Goal: Task Accomplishment & Management: Manage account settings

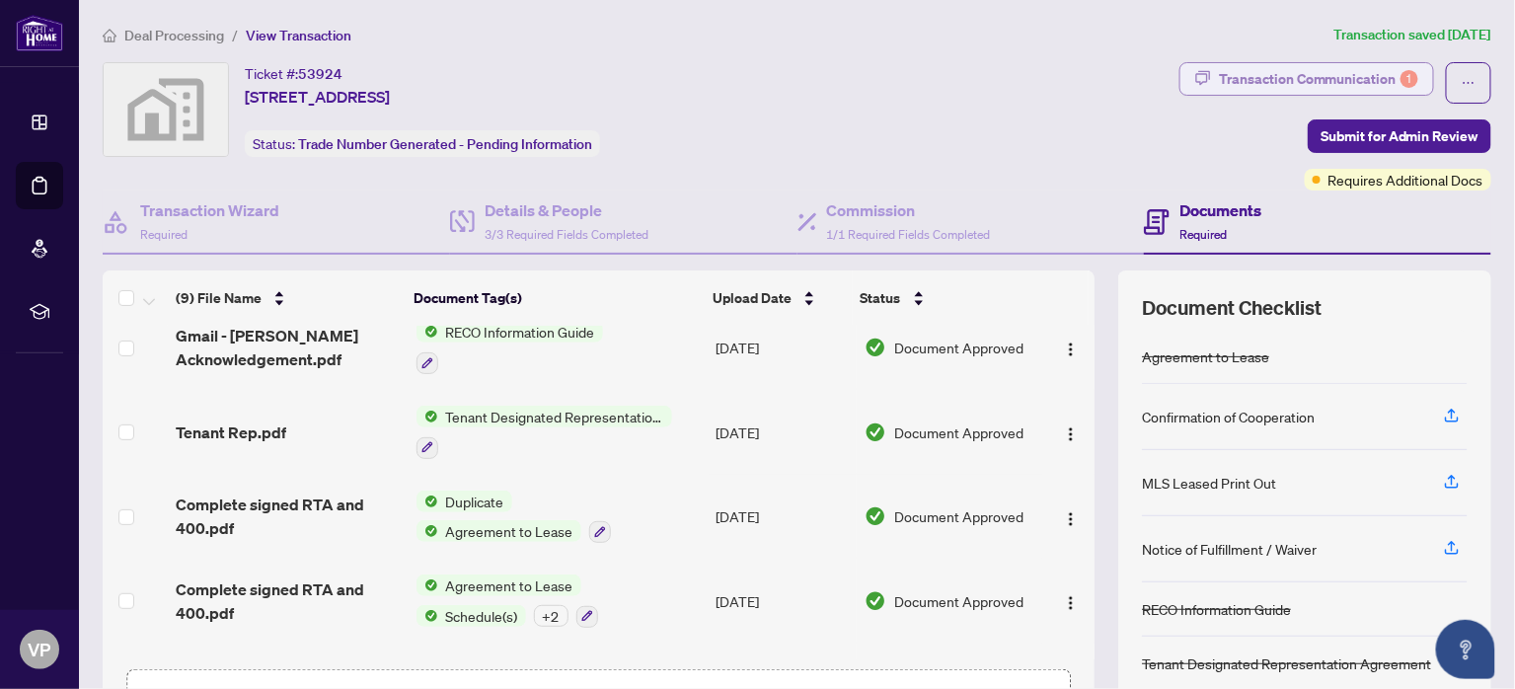
click at [1325, 84] on div "Transaction Communication 1" at bounding box center [1318, 79] width 199 height 32
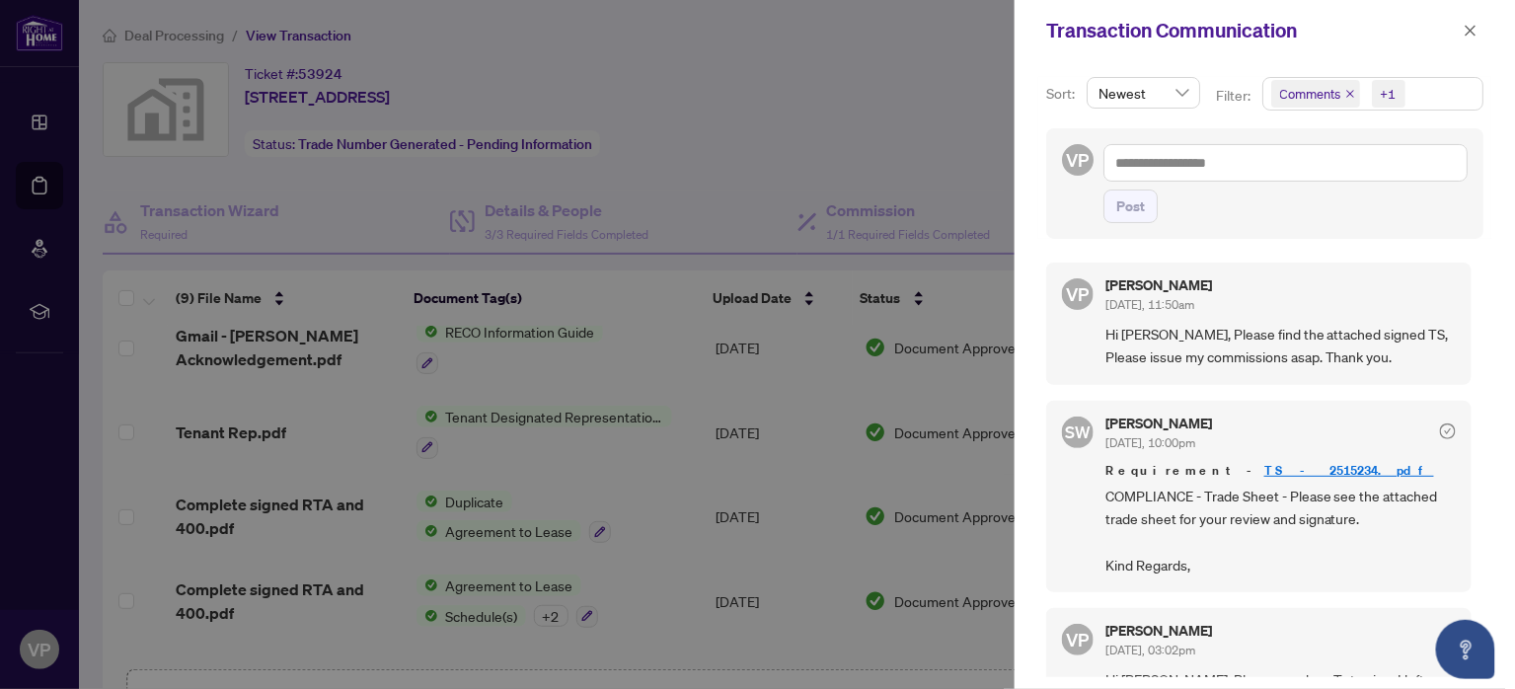
click at [817, 146] on div at bounding box center [757, 344] width 1515 height 689
click at [1476, 31] on icon "close" at bounding box center [1471, 31] width 14 height 14
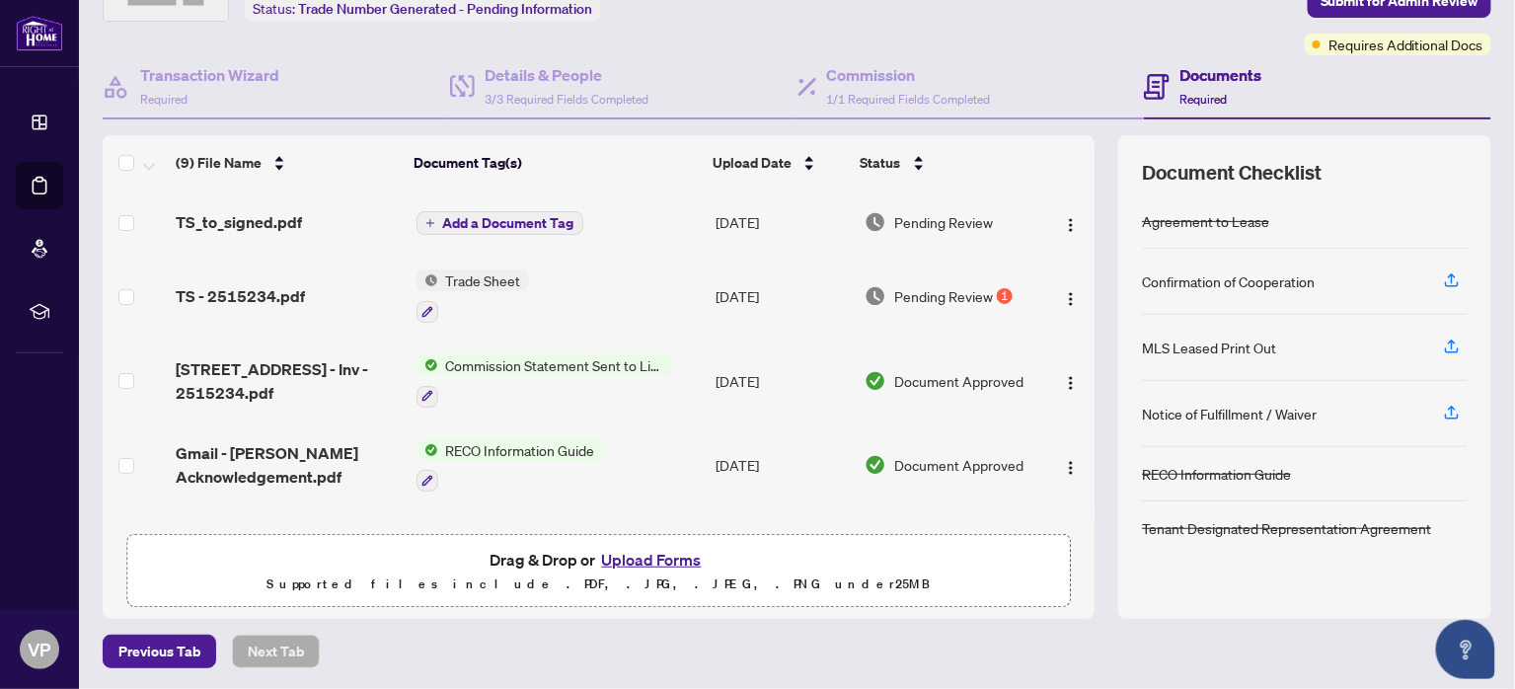
click at [926, 288] on span "Pending Review" at bounding box center [943, 296] width 99 height 22
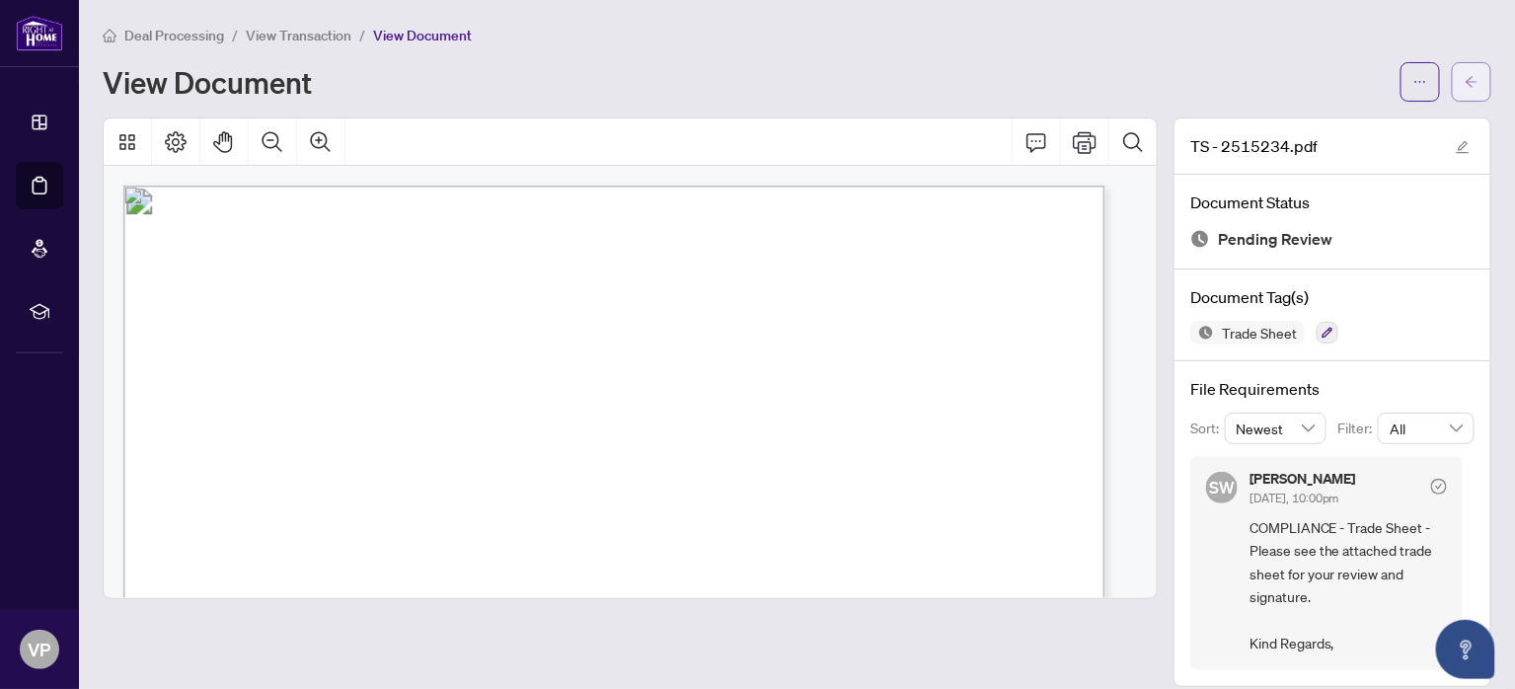
click at [1465, 78] on icon "arrow-left" at bounding box center [1472, 82] width 14 height 14
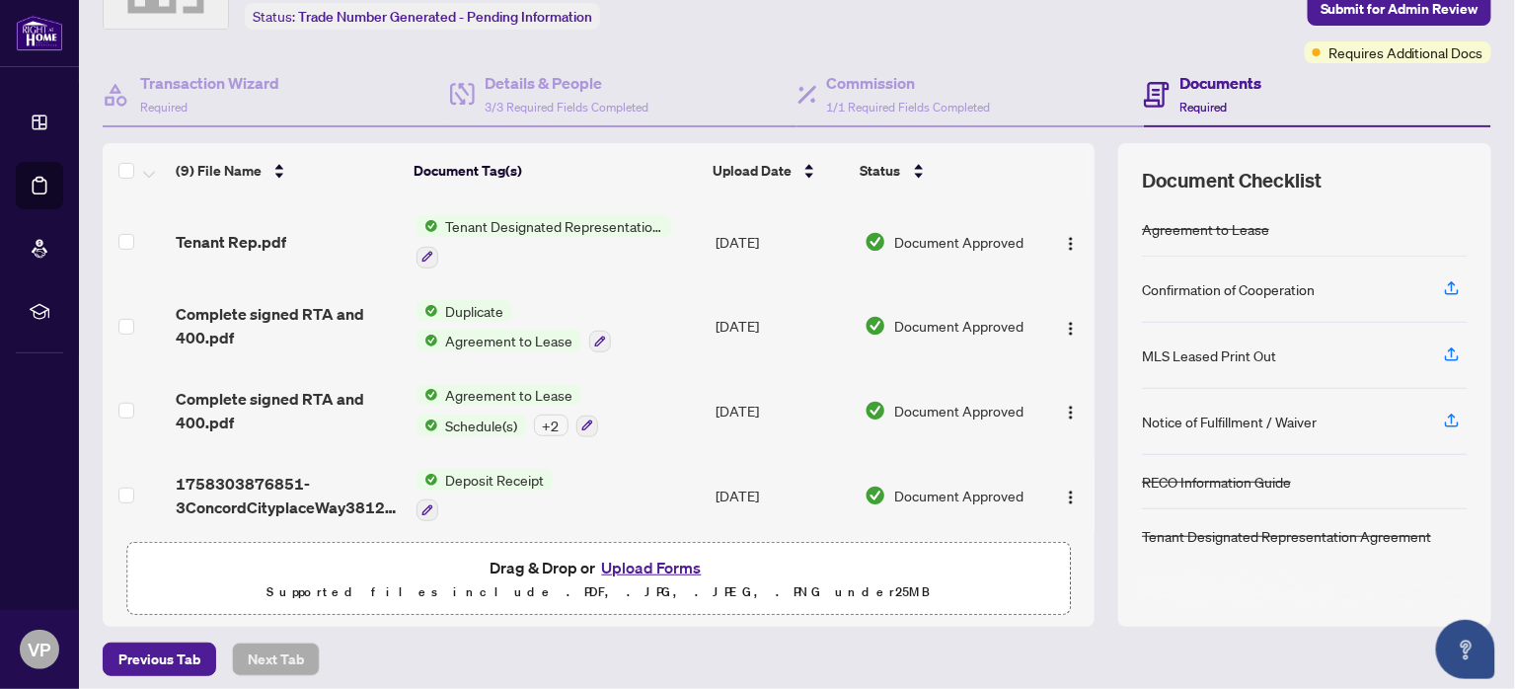
scroll to position [135, 0]
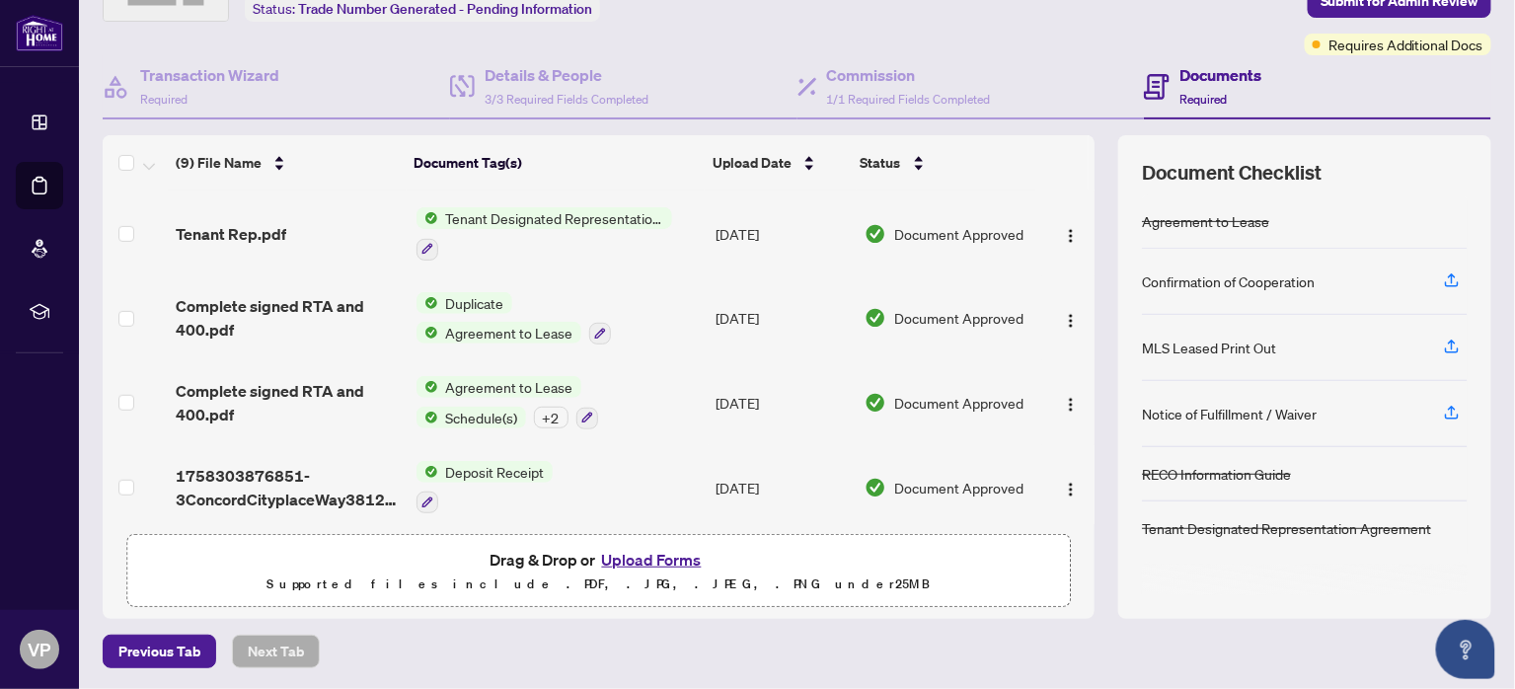
click at [624, 560] on button "Upload Forms" at bounding box center [652, 560] width 112 height 26
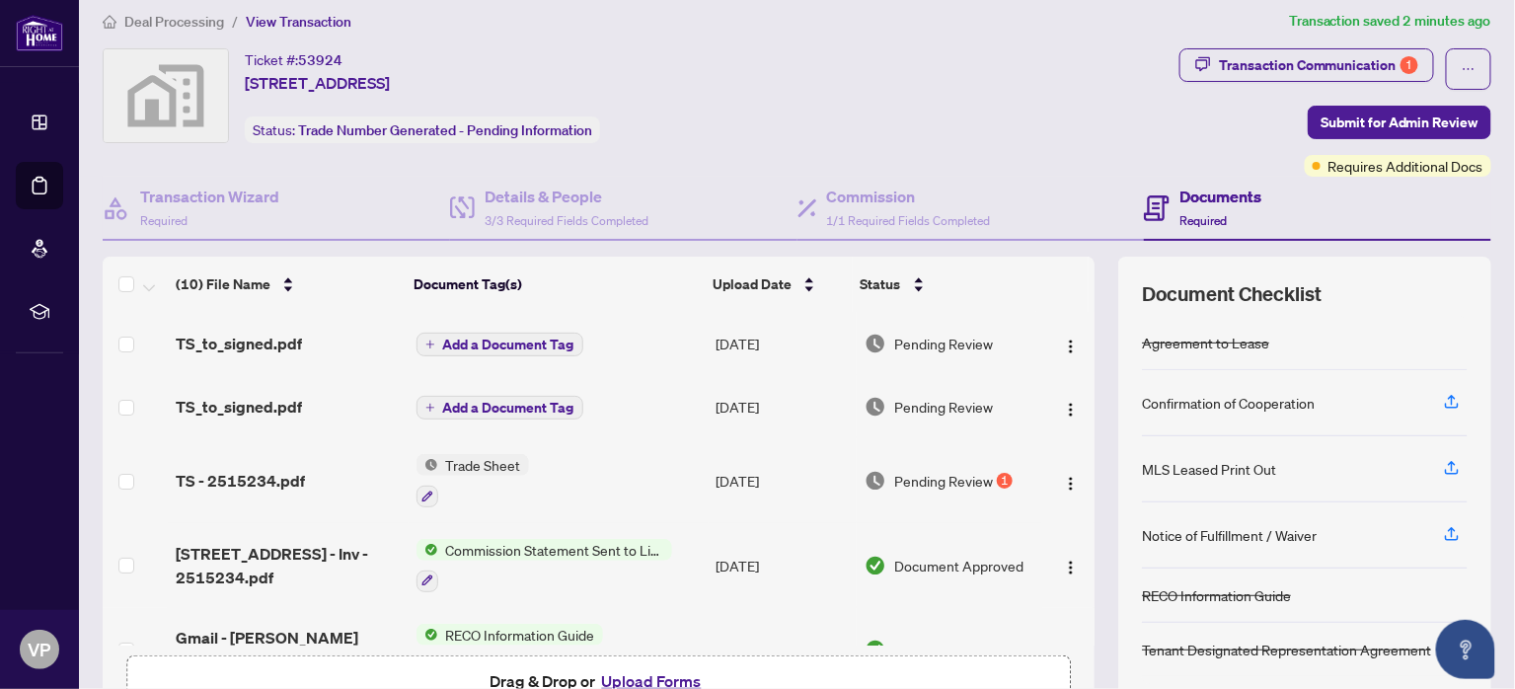
scroll to position [0, 0]
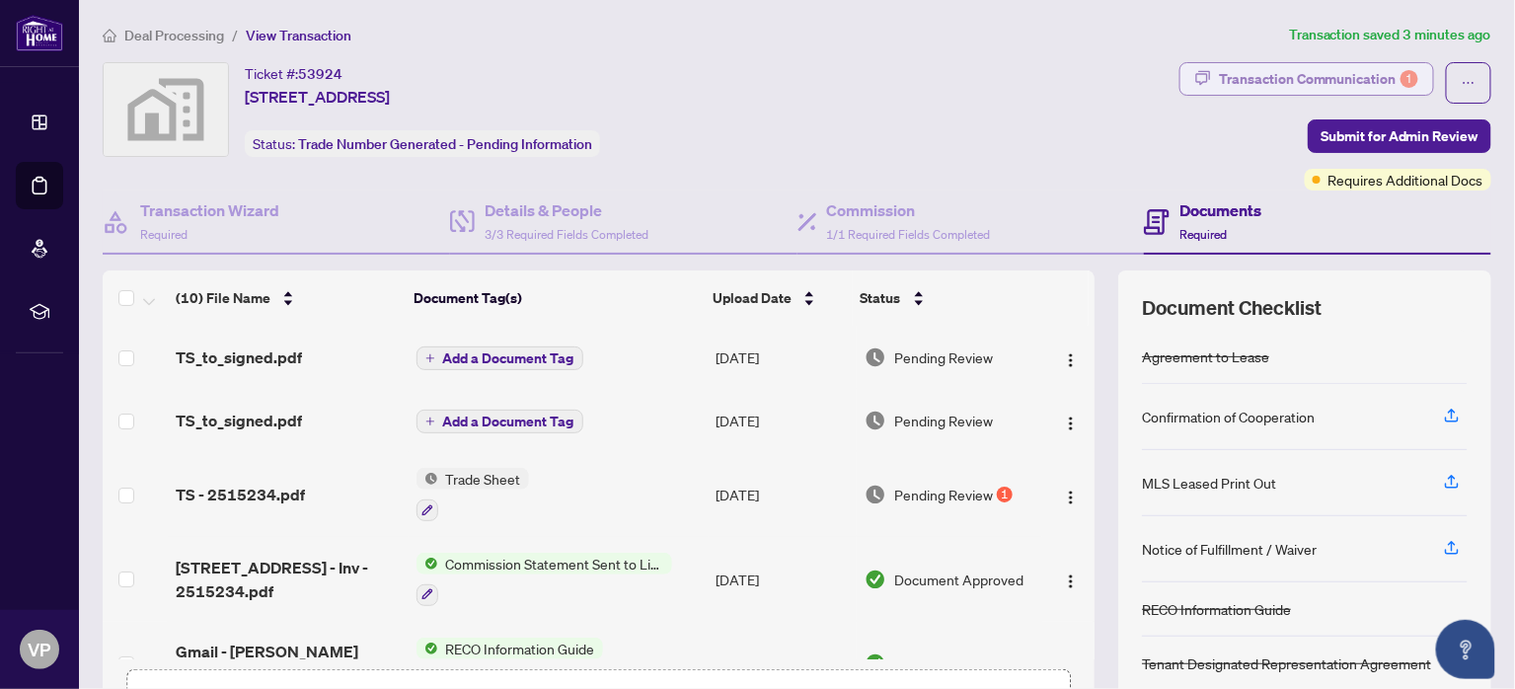
click at [1268, 81] on div "Transaction Communication 1" at bounding box center [1318, 79] width 199 height 32
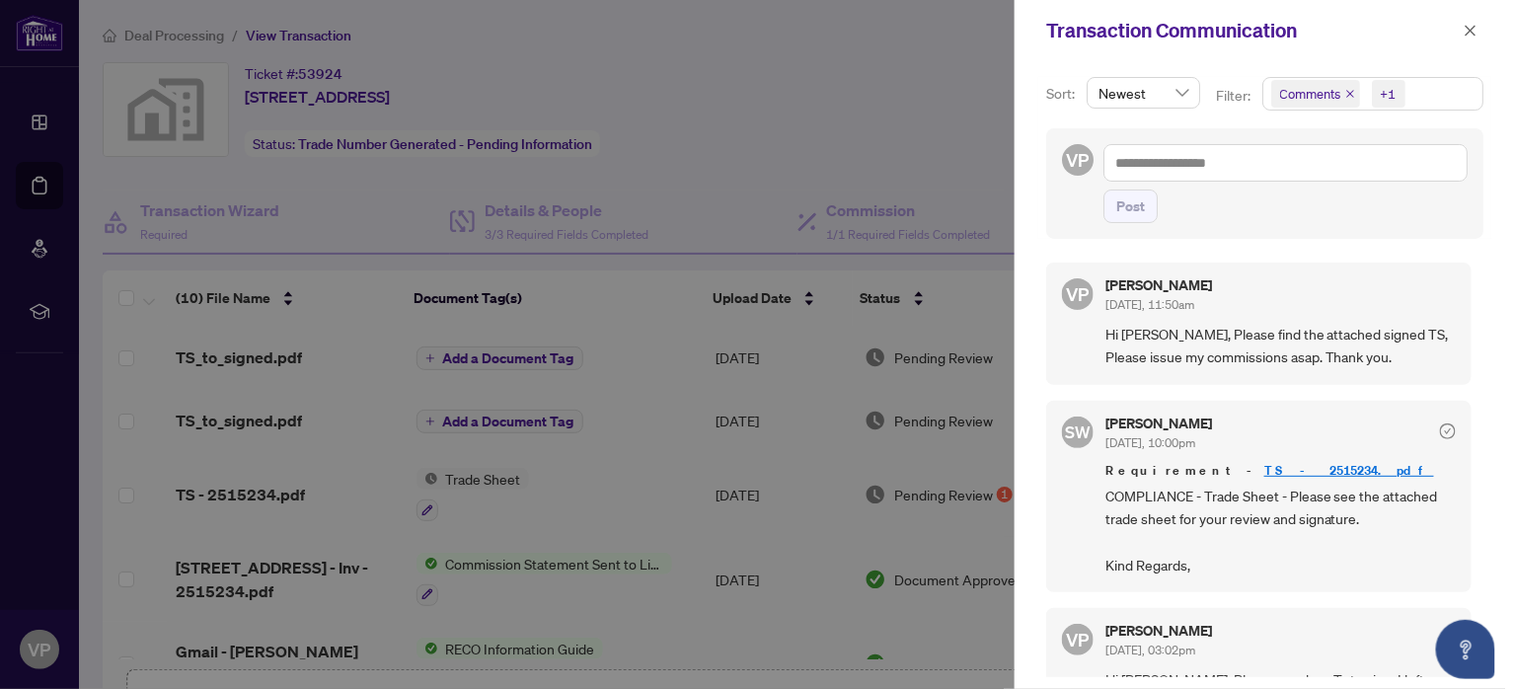
click at [840, 96] on div at bounding box center [757, 344] width 1515 height 689
click at [1475, 36] on icon "close" at bounding box center [1471, 31] width 14 height 14
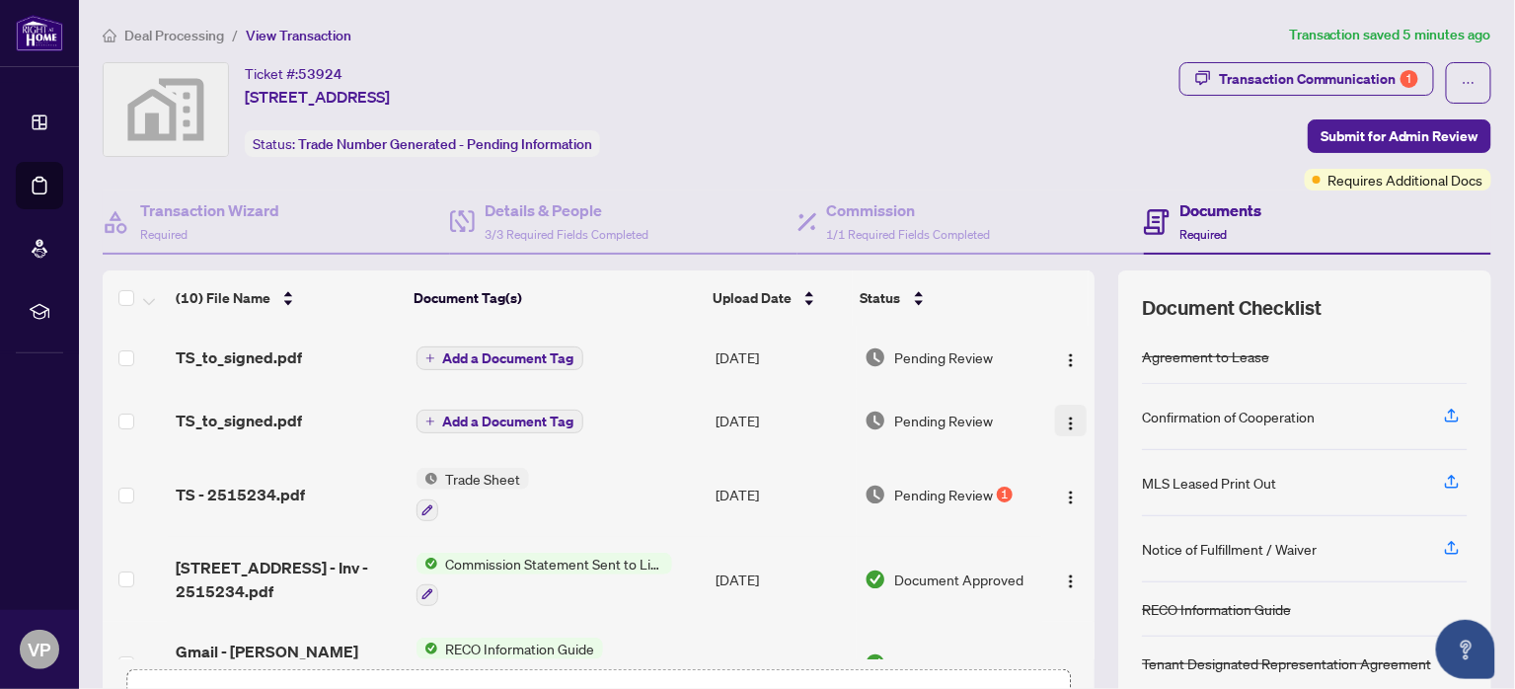
click at [1063, 416] on img "button" at bounding box center [1071, 424] width 16 height 16
click at [985, 86] on div "Ticket #: 53924 [STREET_ADDRESS] Status: Trade Number Generated - Pending Infor…" at bounding box center [637, 109] width 1069 height 95
